Goal: Navigation & Orientation: Find specific page/section

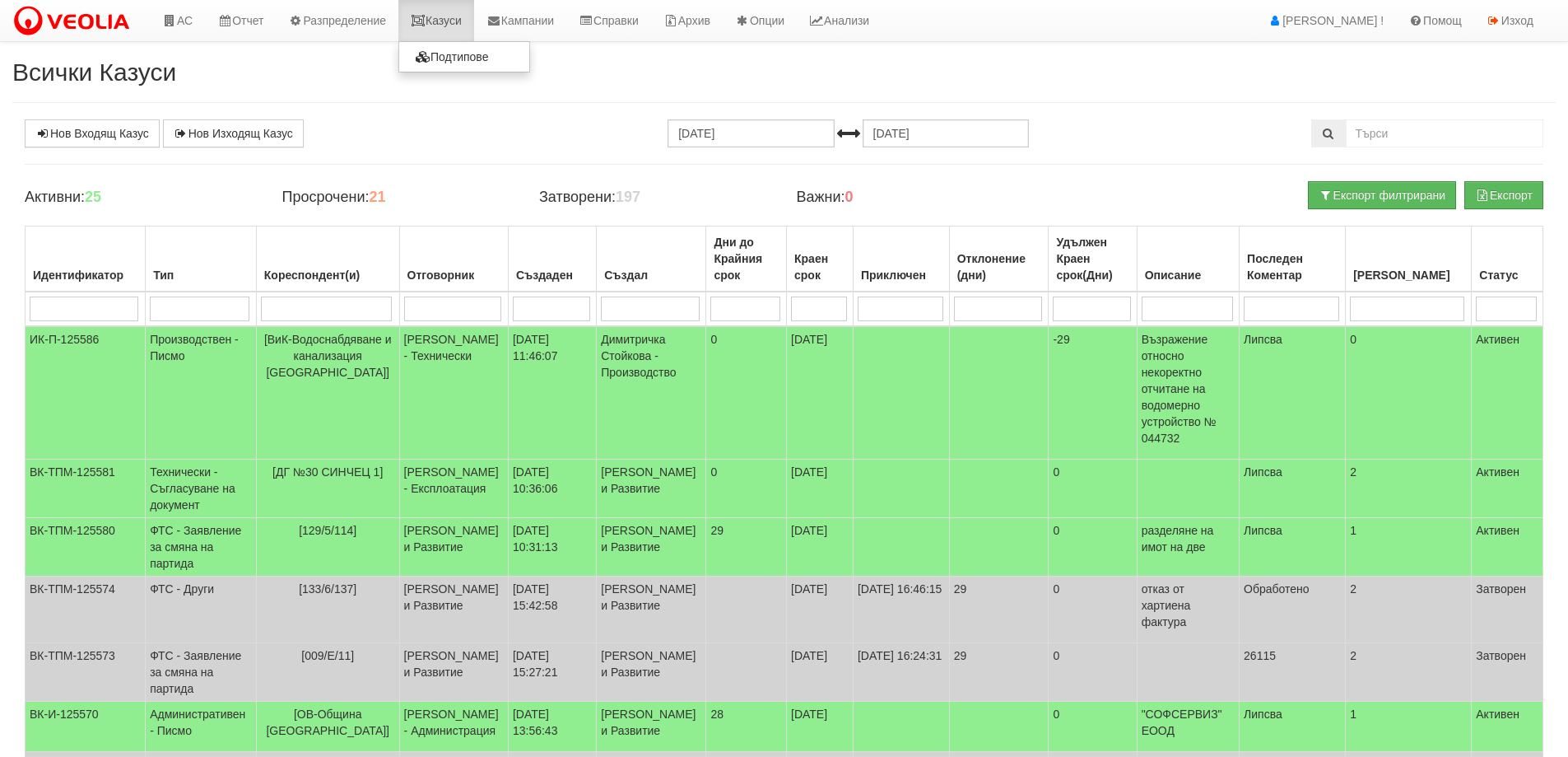
click at [444, 11] on link "Казуси" at bounding box center [437, 20] width 76 height 41
click at [419, 19] on link "Казуси" at bounding box center [437, 20] width 76 height 41
